Goal: Find specific page/section: Find specific page/section

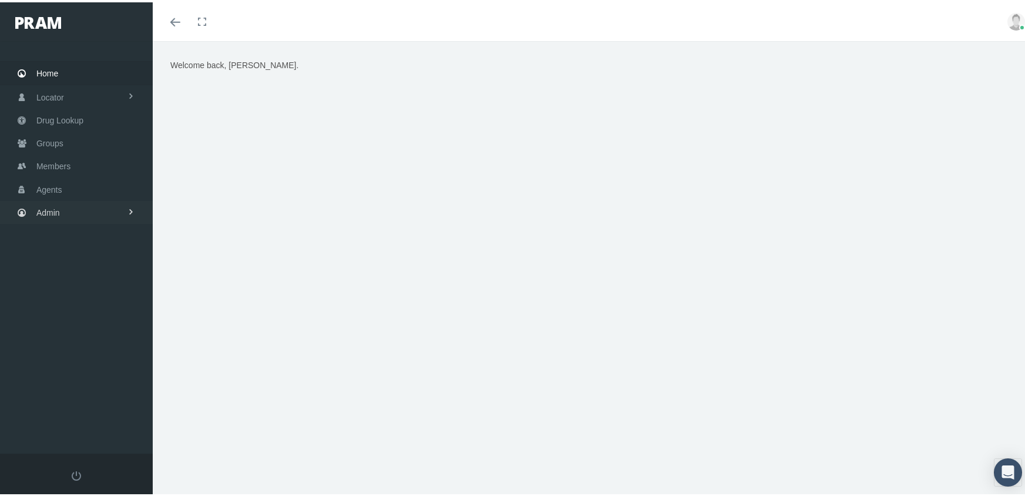
click at [43, 199] on span "Admin" at bounding box center [48, 210] width 24 height 22
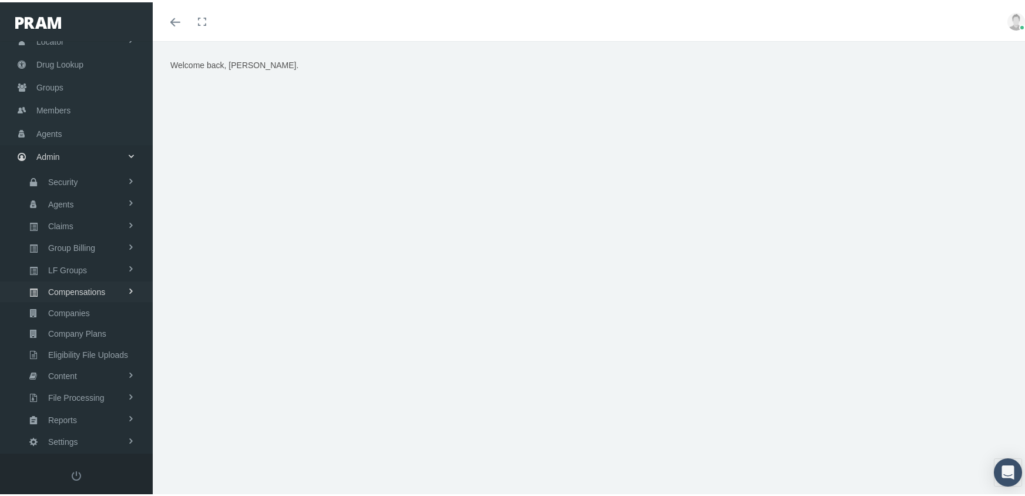
scroll to position [59, 0]
click at [63, 212] on span "Claims" at bounding box center [60, 221] width 25 height 20
click at [76, 276] on span "ACA Claims Invoices" at bounding box center [84, 286] width 76 height 20
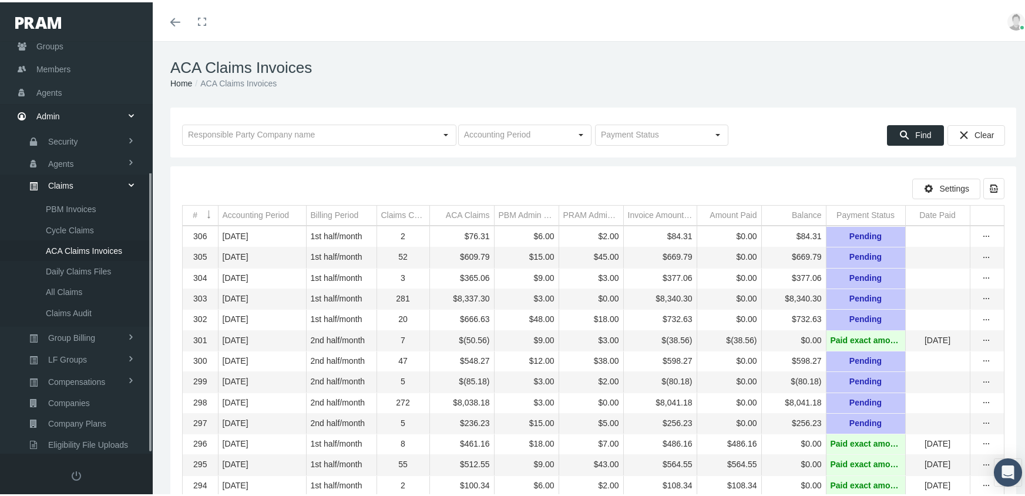
scroll to position [193, 0]
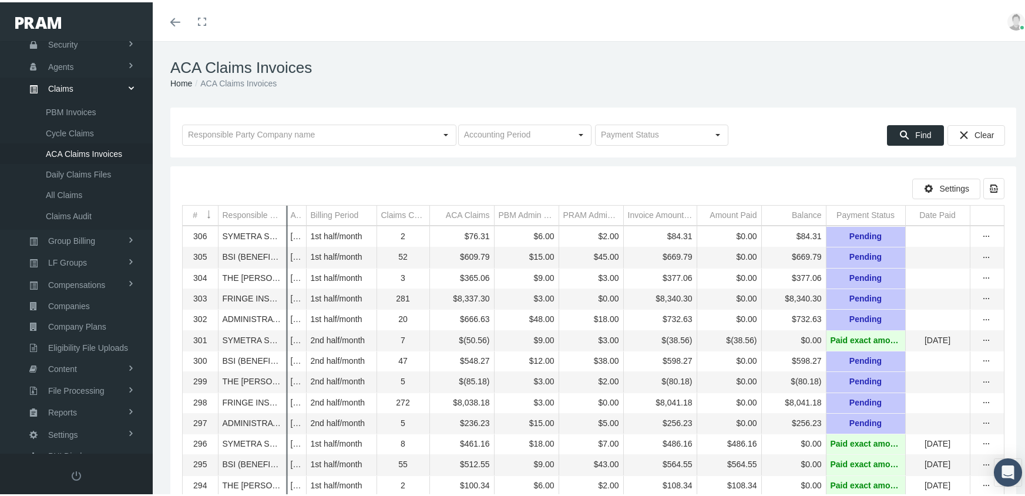
drag, startPoint x: 217, startPoint y: 209, endPoint x: 285, endPoint y: 209, distance: 68.2
click at [987, 296] on icon "more" at bounding box center [987, 296] width 11 height 11
click at [931, 338] on div "Invoice" at bounding box center [937, 340] width 115 height 19
click at [988, 297] on icon "more" at bounding box center [987, 296] width 11 height 11
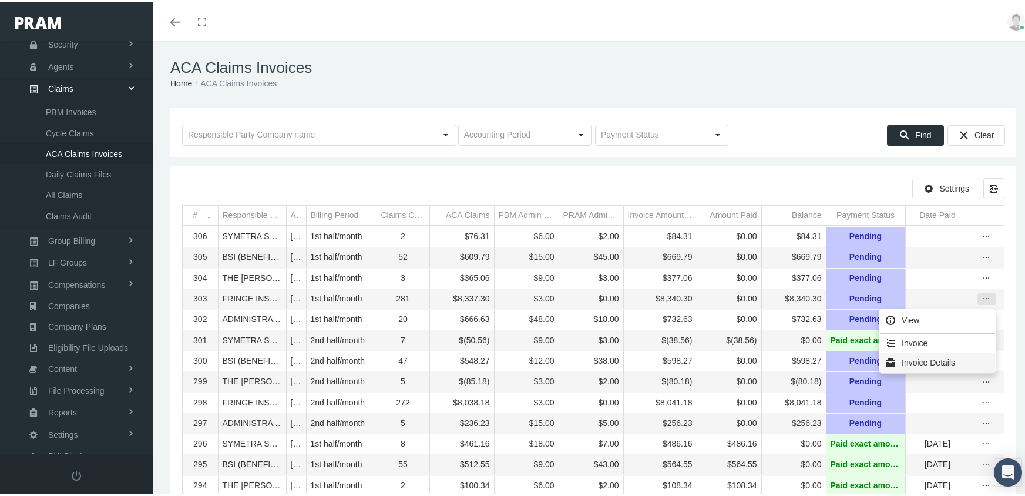
click at [937, 363] on div "Invoice Details" at bounding box center [937, 360] width 115 height 19
